Goal: Communication & Community: Answer question/provide support

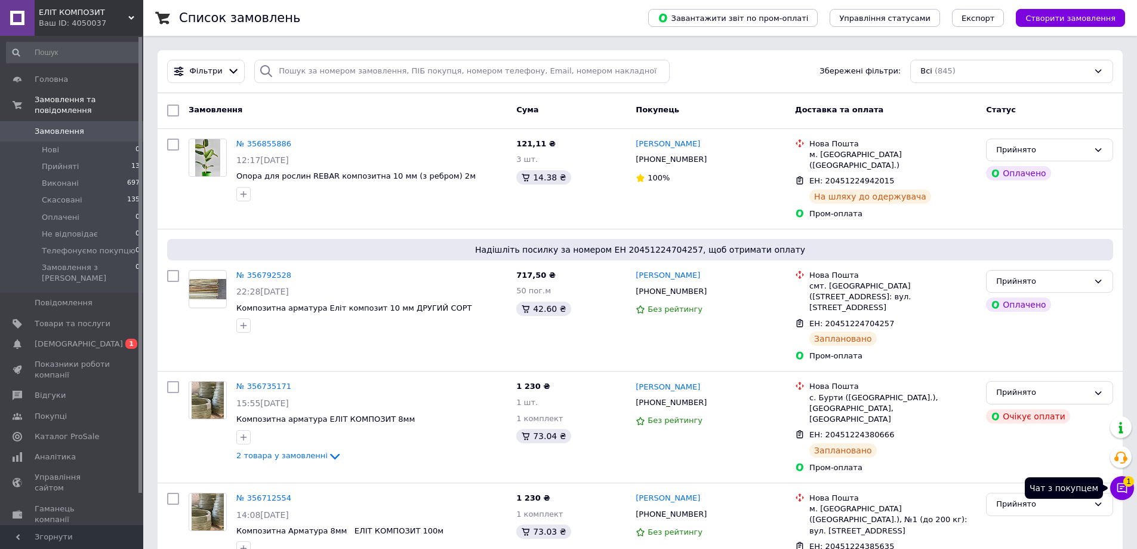
click at [1125, 485] on icon at bounding box center [1122, 488] width 12 height 12
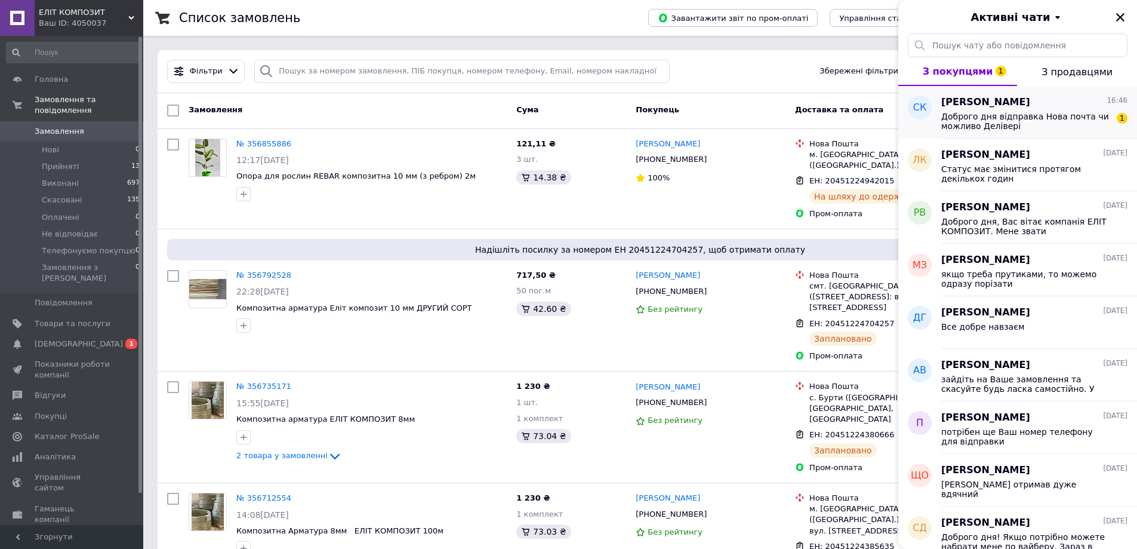
click at [1091, 127] on span "Доброго дня відправка Нова почта чи можливо Делівері" at bounding box center [1026, 121] width 170 height 19
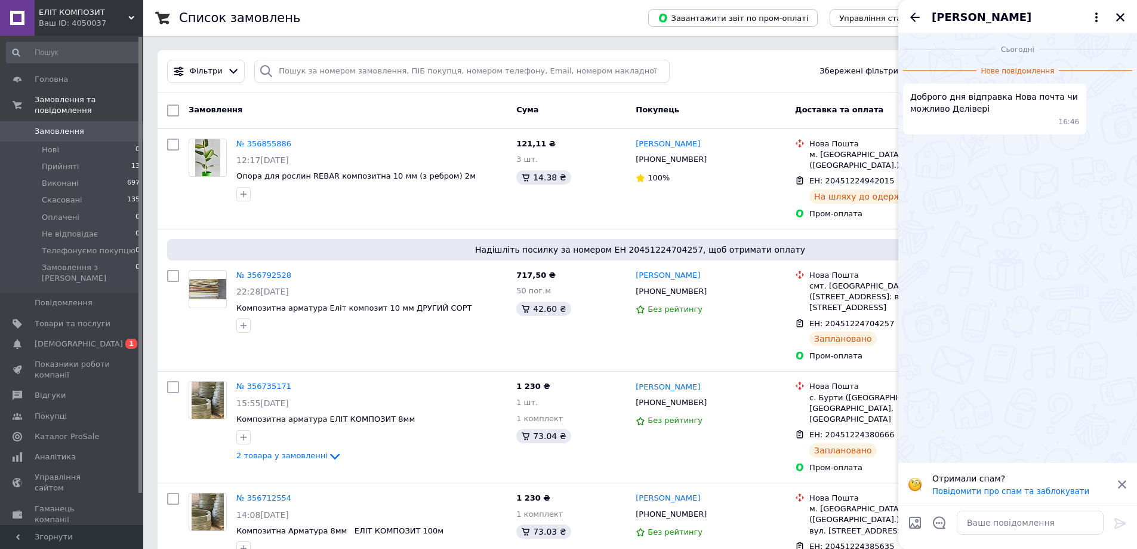
scroll to position [480, 0]
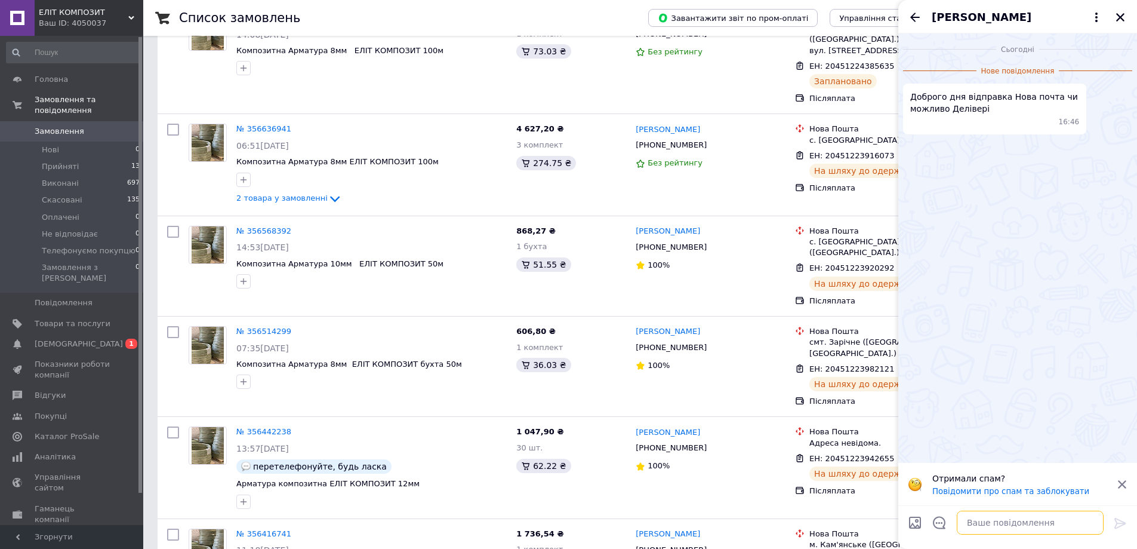
click at [992, 527] on textarea at bounding box center [1030, 522] width 147 height 24
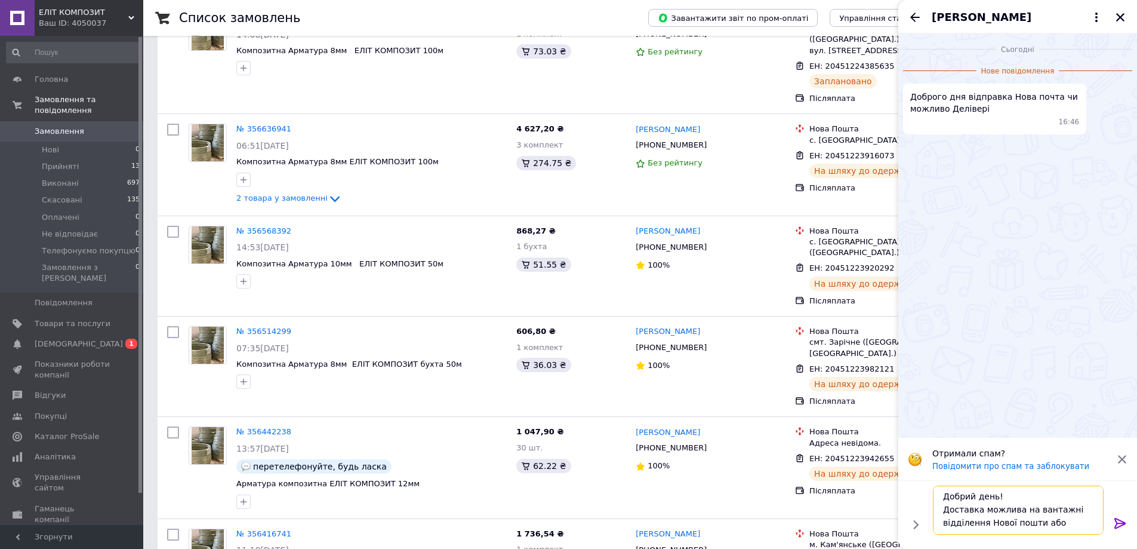
scroll to position [8, 0]
type textarea "Добрий день! Доставка можлива на вантажні відділення Нової пошти або адресною д…"
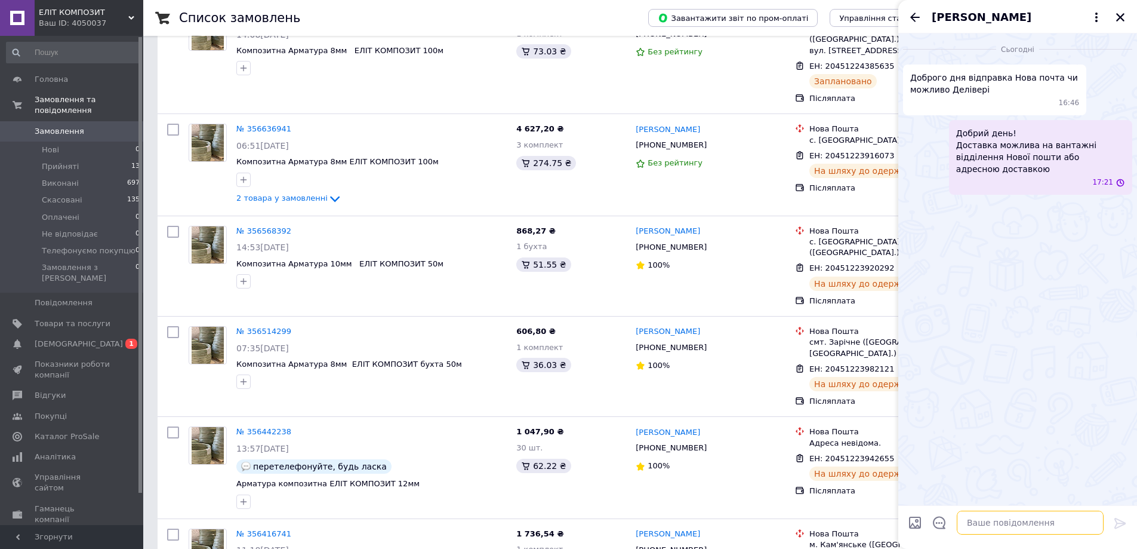
scroll to position [0, 0]
click at [914, 16] on icon "Назад" at bounding box center [915, 17] width 14 height 14
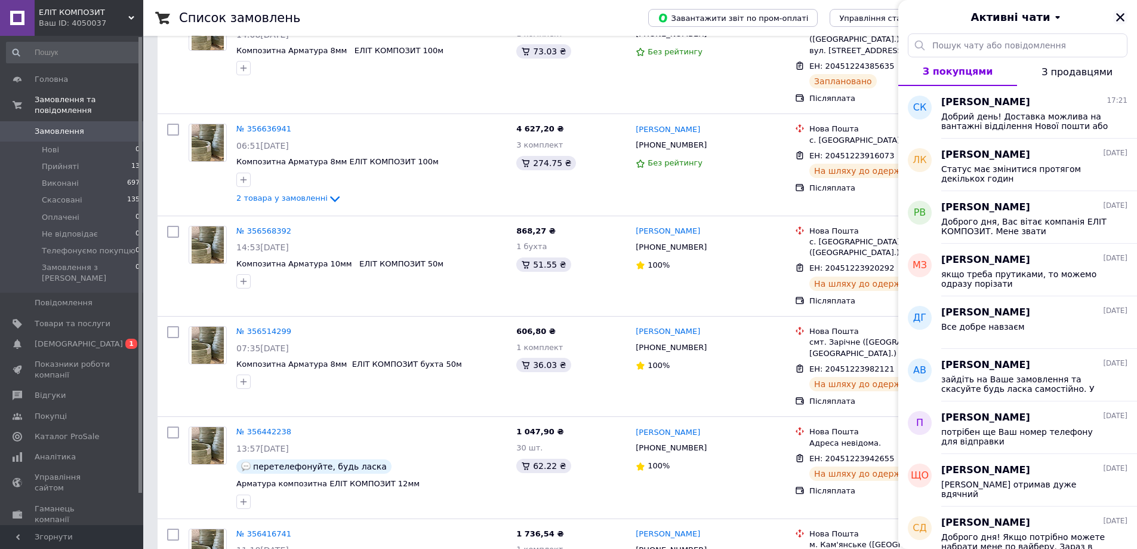
click at [1120, 12] on icon "Закрити" at bounding box center [1120, 17] width 11 height 11
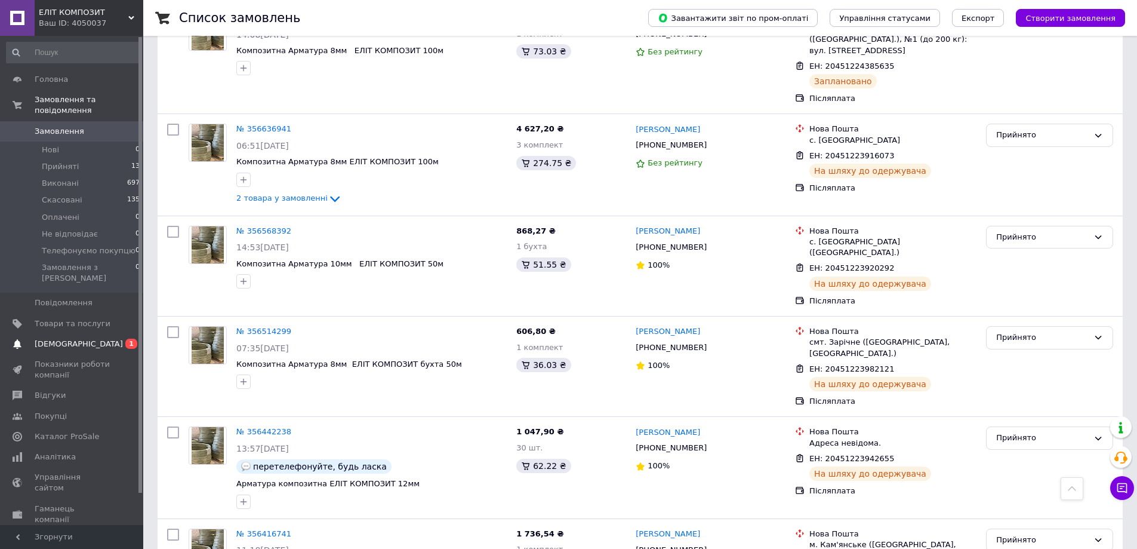
click at [115, 338] on span "0 1" at bounding box center [126, 343] width 33 height 11
